Goal: Find contact information: Obtain details needed to contact an individual or organization

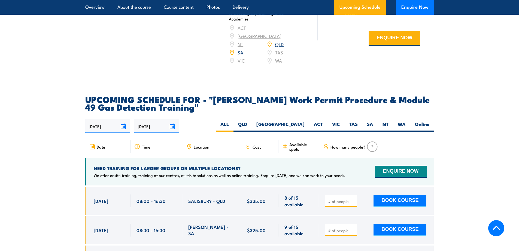
scroll to position [818, 0]
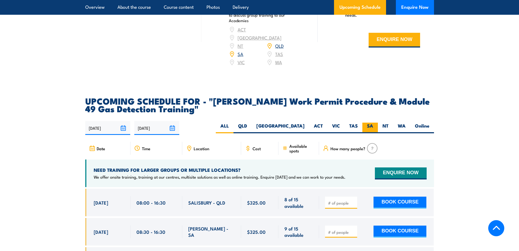
click at [371, 122] on label "SA" at bounding box center [371, 127] width 16 height 11
click at [374, 122] on input "SA" at bounding box center [376, 124] width 4 height 4
radio input "true"
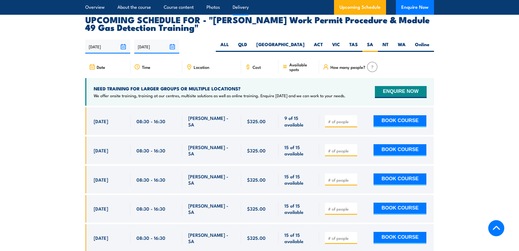
scroll to position [900, 0]
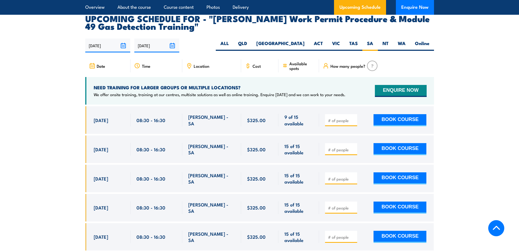
drag, startPoint x: 426, startPoint y: 115, endPoint x: 88, endPoint y: 106, distance: 338.2
click at [88, 106] on div "[DATE] 08:30 - 08:30" at bounding box center [259, 120] width 349 height 28
click at [479, 123] on section "UPCOMING SCHEDULE FOR - "Santos Work Permit Procedure & Module 49 Gas Detection…" at bounding box center [259, 179] width 519 height 331
drag, startPoint x: 412, startPoint y: 118, endPoint x: 73, endPoint y: 93, distance: 340.4
click at [73, 93] on section "UPCOMING SCHEDULE FOR - "Santos Work Permit Procedure & Module 49 Gas Detection…" at bounding box center [259, 179] width 519 height 331
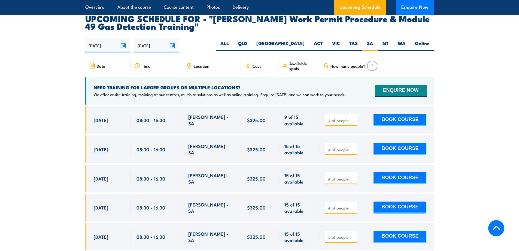
click at [481, 136] on section "UPCOMING SCHEDULE FOR - "Santos Work Permit Procedure & Module 49 Gas Detection…" at bounding box center [259, 179] width 519 height 331
click at [483, 39] on section "UPCOMING SCHEDULE FOR - "Santos Work Permit Procedure & Module 49 Gas Detection…" at bounding box center [259, 179] width 519 height 331
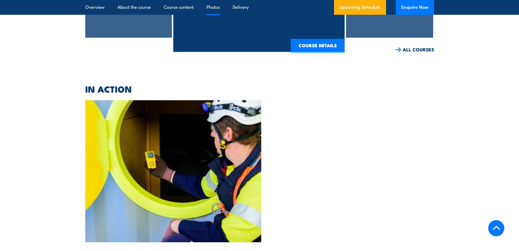
scroll to position [1512, 0]
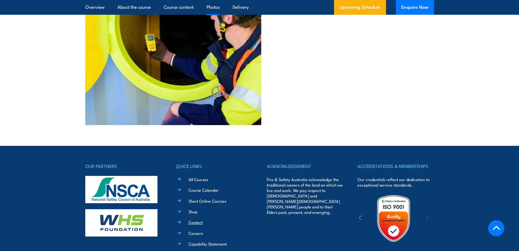
click at [201, 219] on link "Contact" at bounding box center [196, 222] width 14 height 6
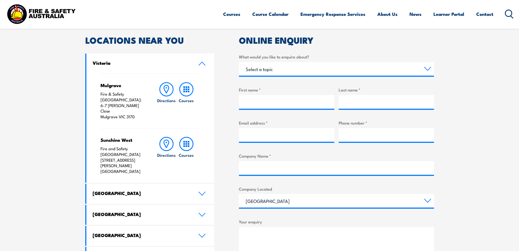
scroll to position [245, 0]
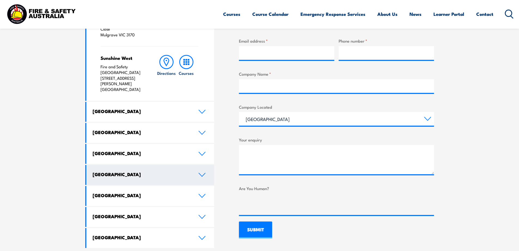
click at [202, 173] on icon at bounding box center [202, 174] width 6 height 3
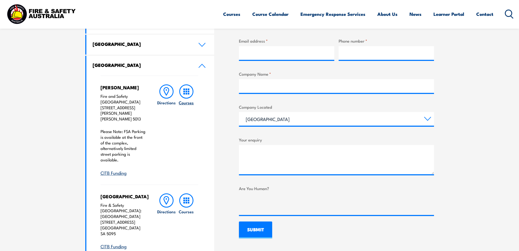
click at [186, 94] on rect at bounding box center [187, 94] width 2 height 2
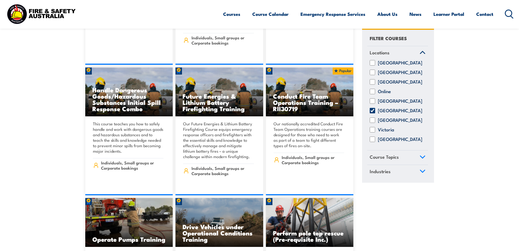
scroll to position [573, 0]
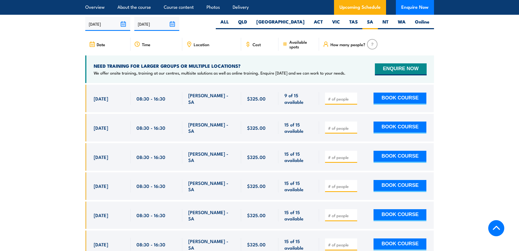
scroll to position [912, 0]
